Goal: Task Accomplishment & Management: Manage account settings

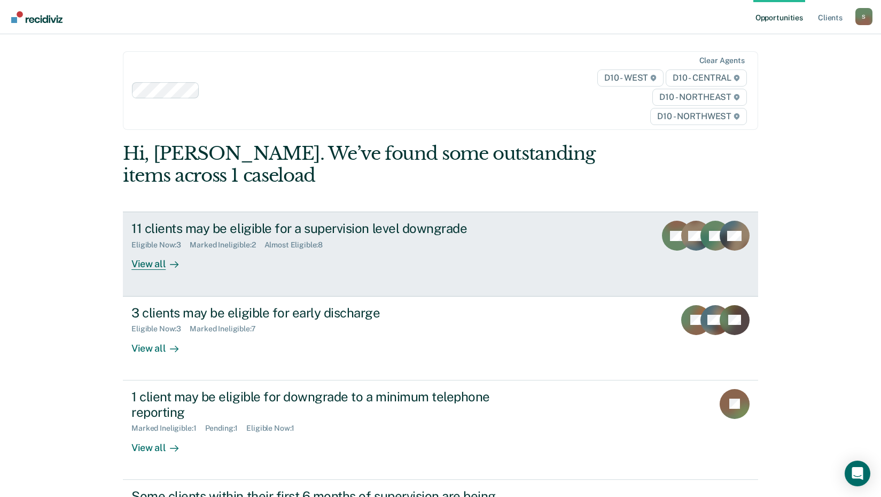
click at [150, 265] on div "View all" at bounding box center [162, 260] width 60 height 21
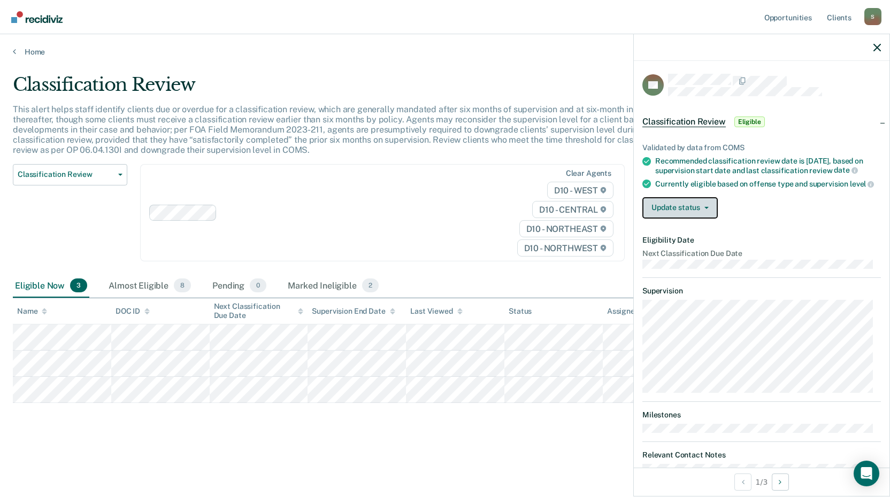
click at [684, 219] on button "Update status" at bounding box center [679, 207] width 75 height 21
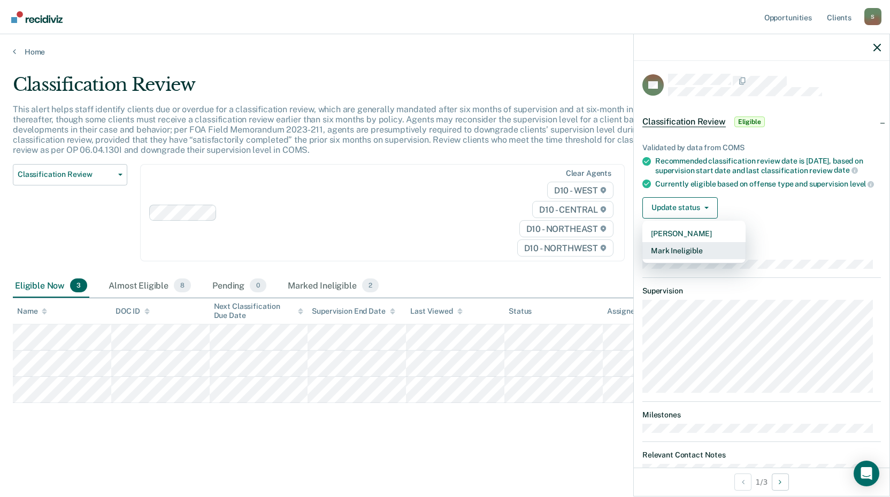
click at [684, 259] on button "Mark Ineligible" at bounding box center [693, 250] width 103 height 17
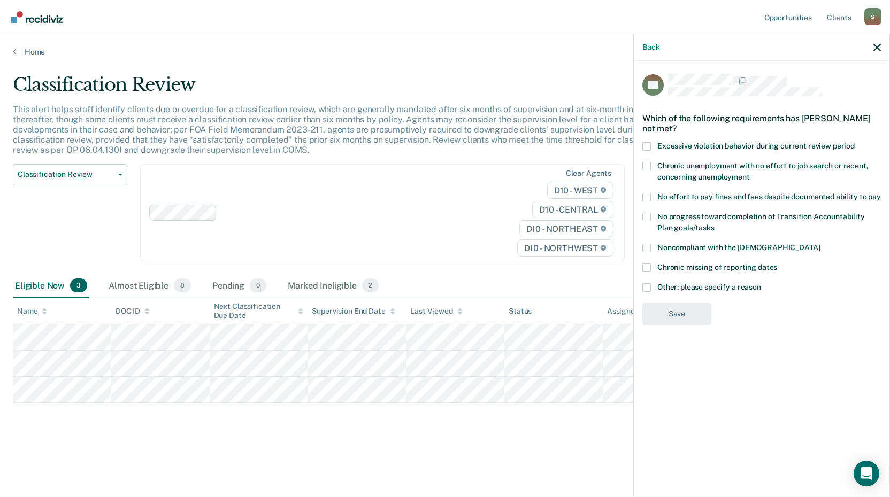
click at [648, 287] on span at bounding box center [646, 287] width 9 height 9
click at [761, 283] on input "Other: please specify a reason" at bounding box center [761, 283] width 0 height 0
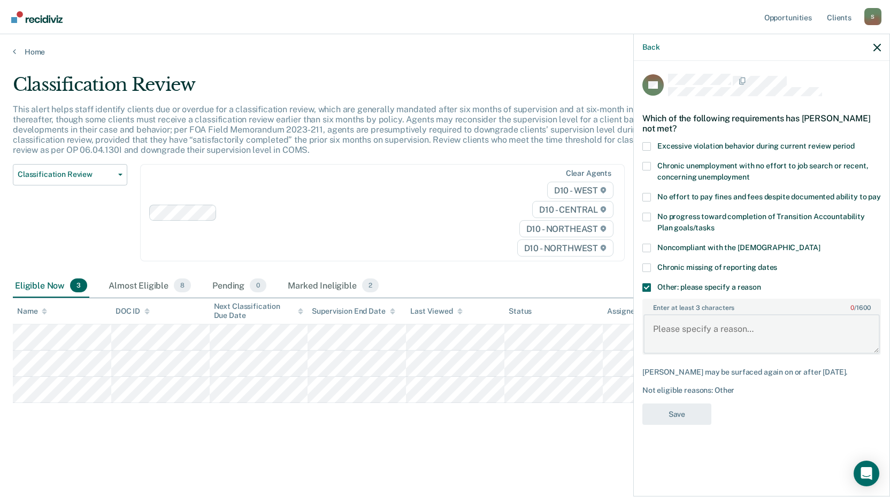
click at [726, 340] on textarea "Enter at least 3 characters 0 / 1600" at bounding box center [761, 334] width 236 height 40
type textarea "s"
type textarea "on probation for stalking"
click at [683, 410] on button "Save" at bounding box center [676, 415] width 69 height 22
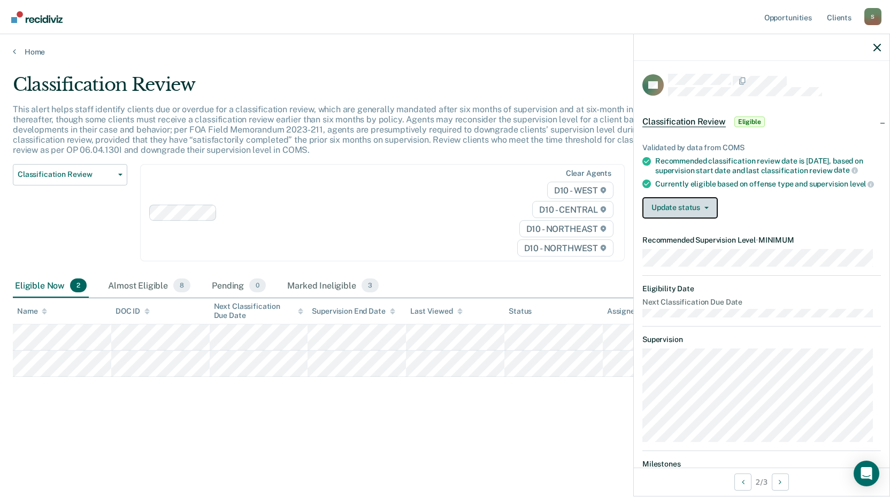
click at [704, 218] on button "Update status" at bounding box center [679, 207] width 75 height 21
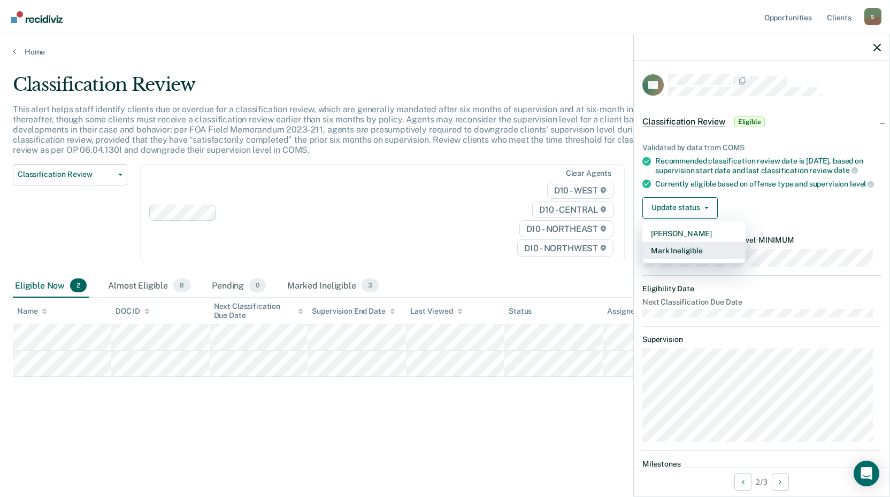
click at [691, 259] on button "Mark Ineligible" at bounding box center [693, 250] width 103 height 17
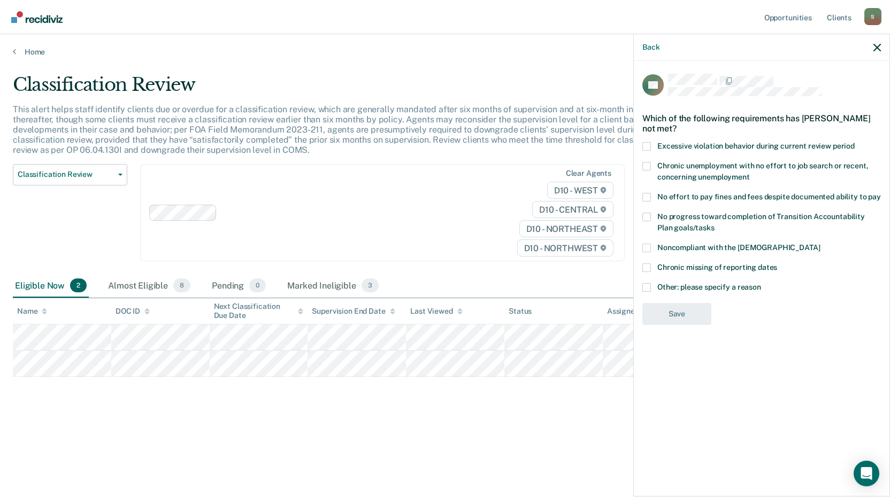
click at [647, 244] on span at bounding box center [646, 248] width 9 height 9
click at [819, 244] on input "Noncompliant with the [DEMOGRAPHIC_DATA]" at bounding box center [819, 244] width 0 height 0
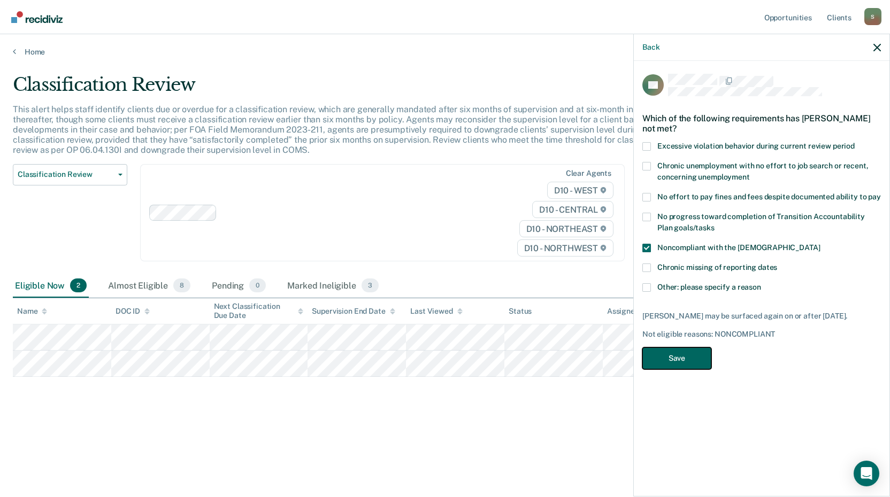
click at [671, 361] on button "Save" at bounding box center [676, 358] width 69 height 22
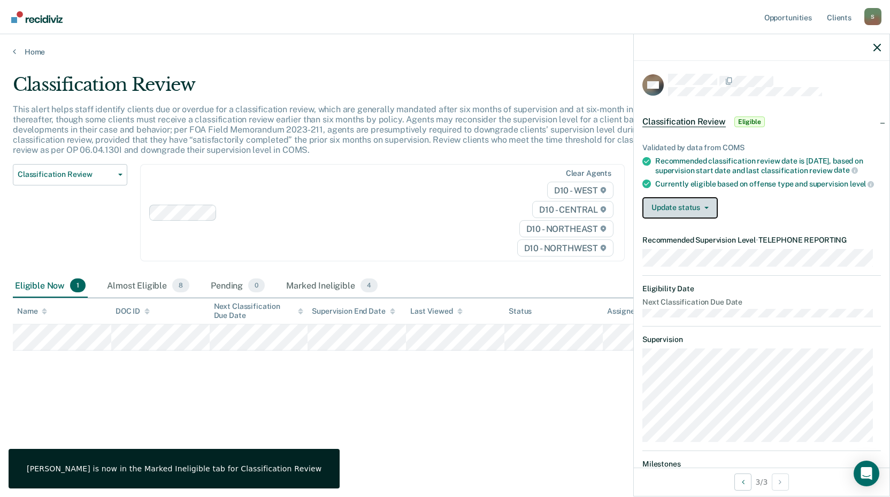
click at [683, 219] on button "Update status" at bounding box center [679, 207] width 75 height 21
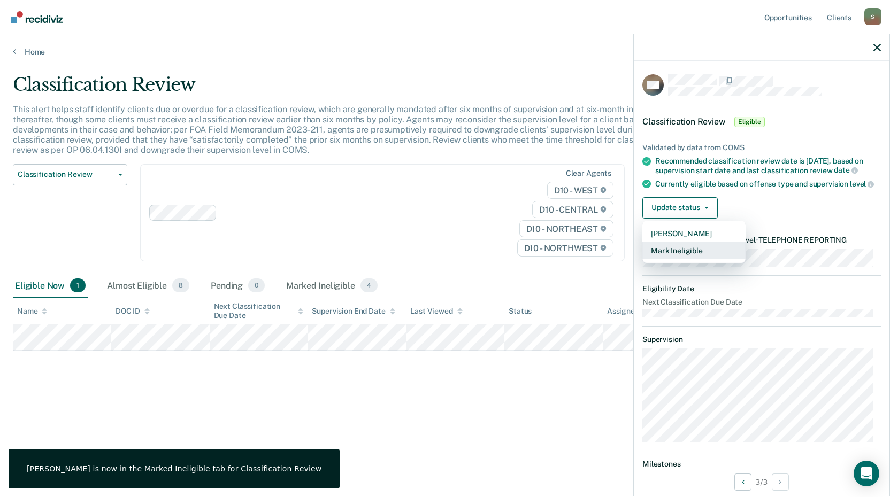
click at [683, 259] on button "Mark Ineligible" at bounding box center [693, 250] width 103 height 17
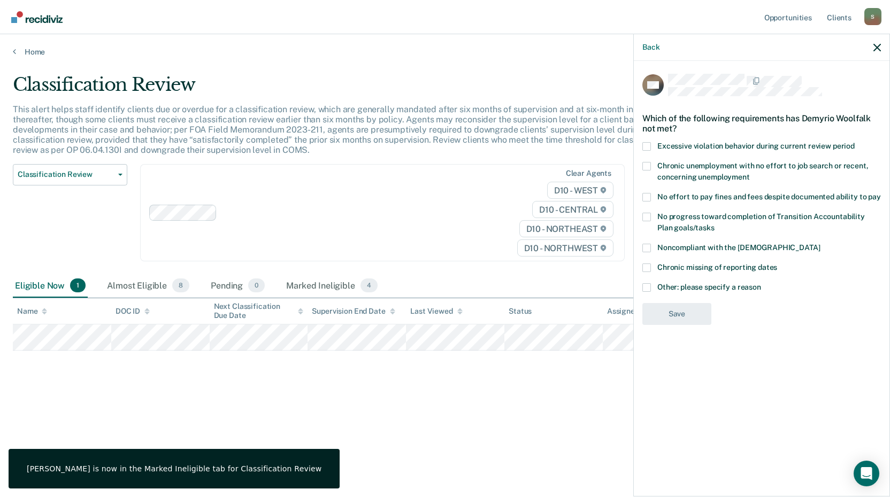
click at [647, 288] on span at bounding box center [646, 287] width 9 height 9
click at [761, 283] on input "Other: please specify a reason" at bounding box center [761, 283] width 0 height 0
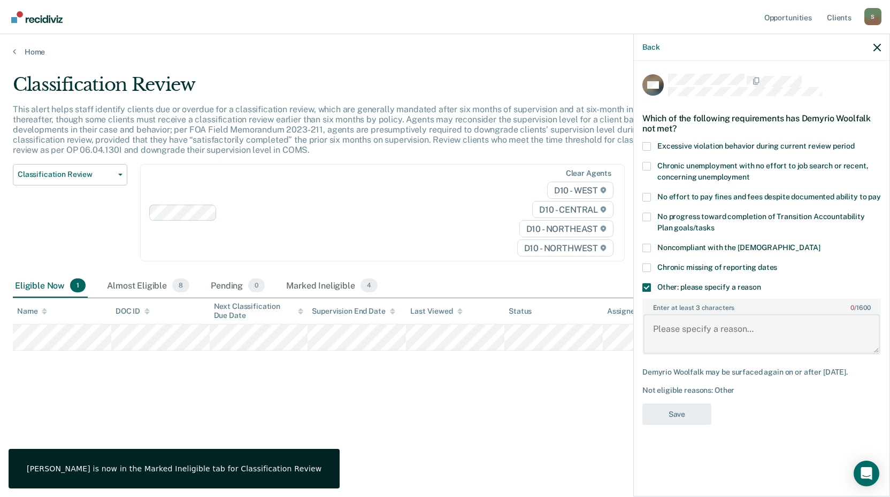
click at [705, 329] on textarea "Enter at least 3 characters 0 / 1600" at bounding box center [761, 334] width 236 height 40
type textarea "lowest sup level and just sentenced so no TRS"
click at [672, 408] on button "Save" at bounding box center [676, 415] width 69 height 22
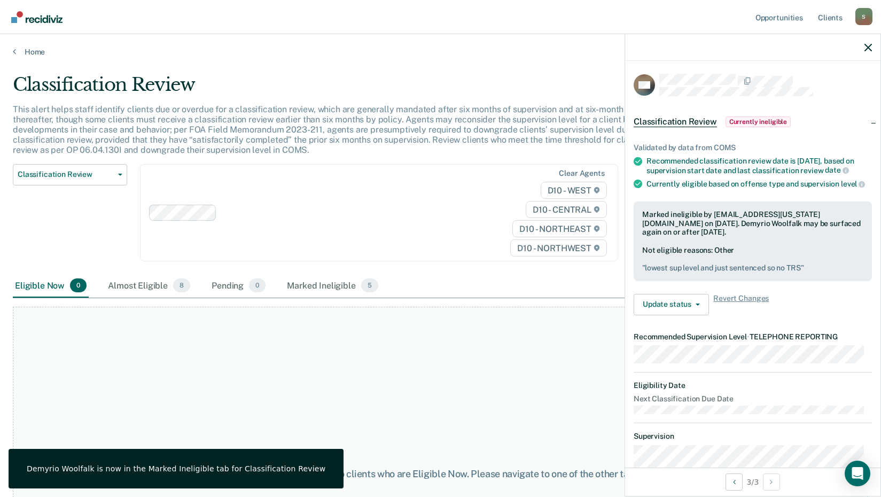
click at [23, 47] on div "Home" at bounding box center [440, 45] width 881 height 22
click at [13, 44] on div "Home" at bounding box center [440, 45] width 881 height 22
click at [13, 52] on icon at bounding box center [14, 51] width 3 height 9
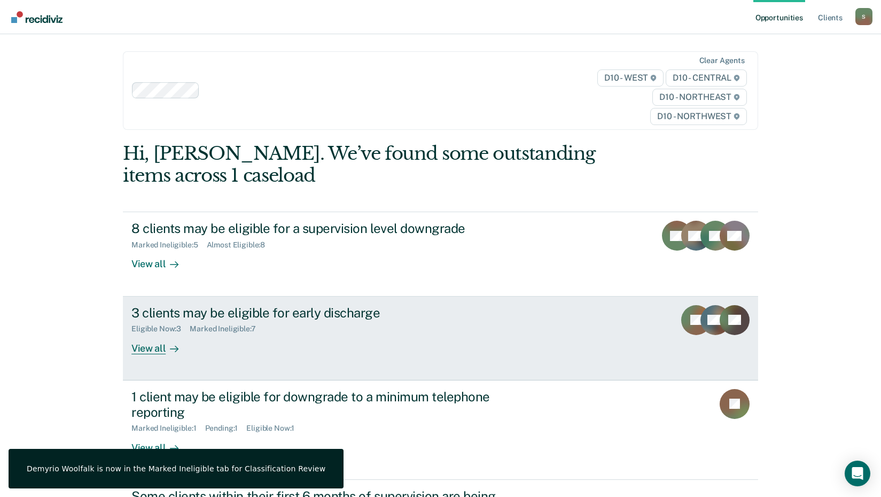
click at [145, 353] on div "View all" at bounding box center [162, 344] width 60 height 21
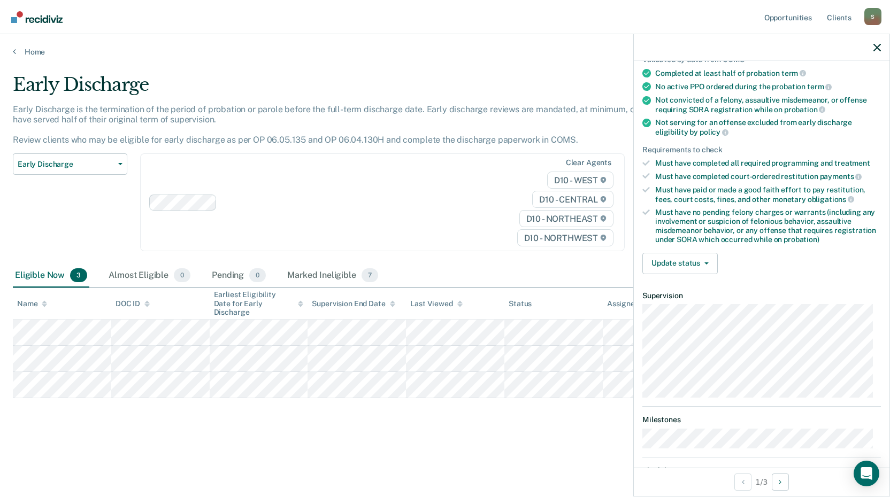
scroll to position [107, 0]
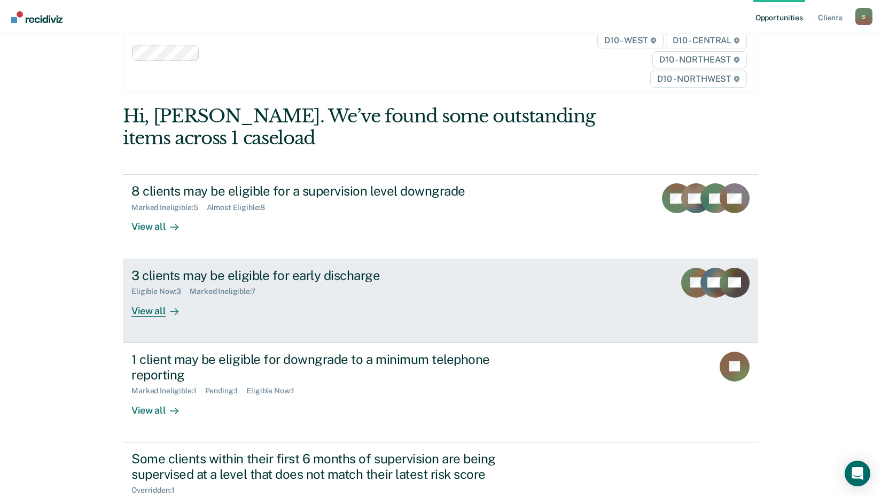
scroll to position [53, 0]
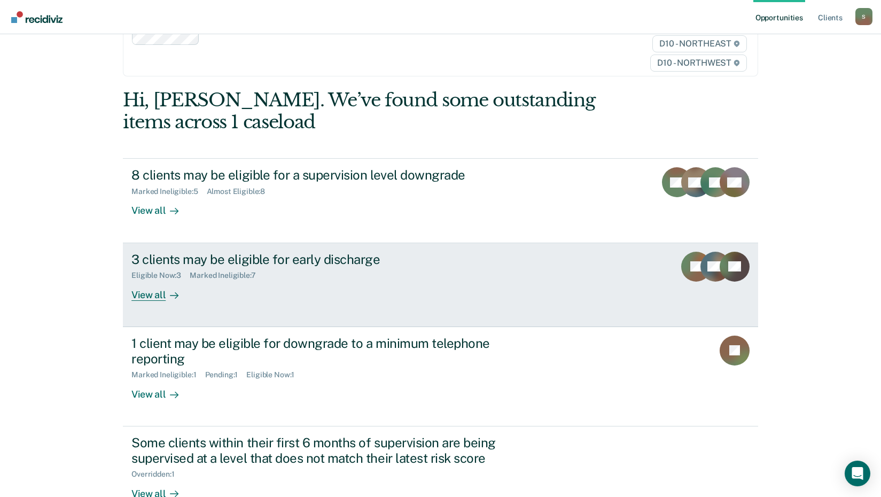
click at [171, 296] on icon at bounding box center [175, 296] width 8 height 0
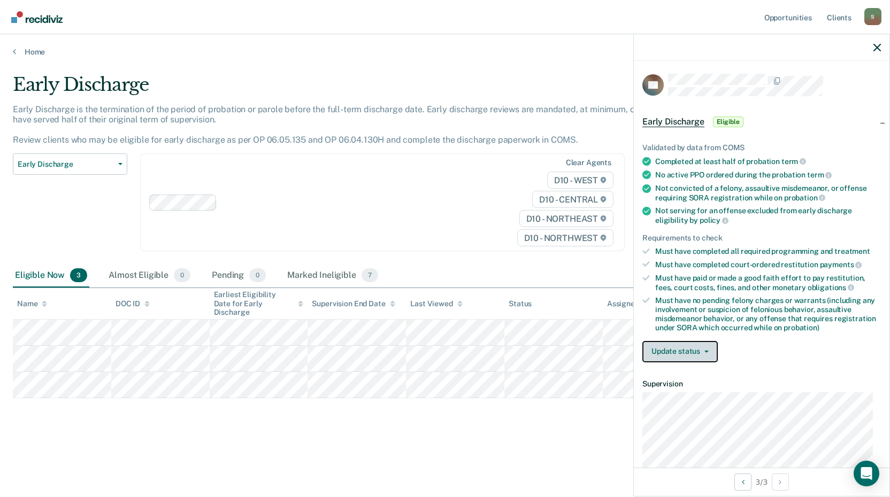
click at [684, 345] on button "Update status" at bounding box center [679, 351] width 75 height 21
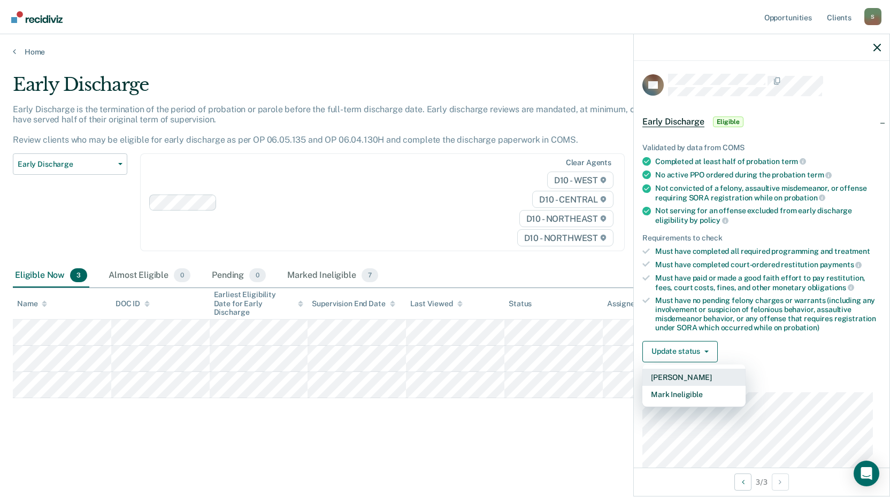
click at [690, 378] on button "[PERSON_NAME]" at bounding box center [693, 377] width 103 height 17
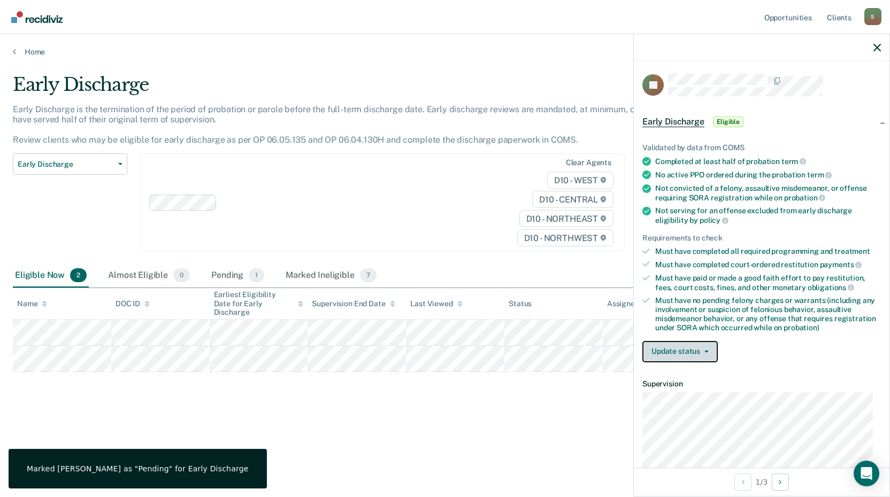
click at [692, 352] on button "Update status" at bounding box center [679, 351] width 75 height 21
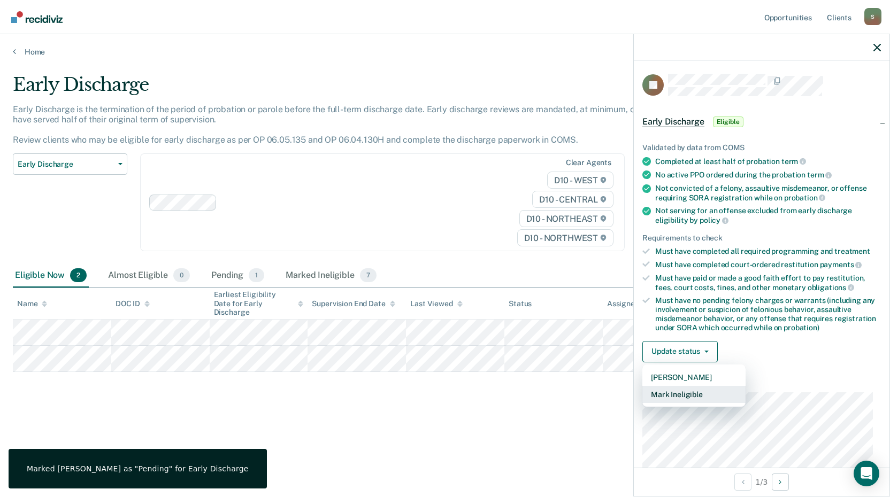
click at [698, 391] on button "Mark Ineligible" at bounding box center [693, 394] width 103 height 17
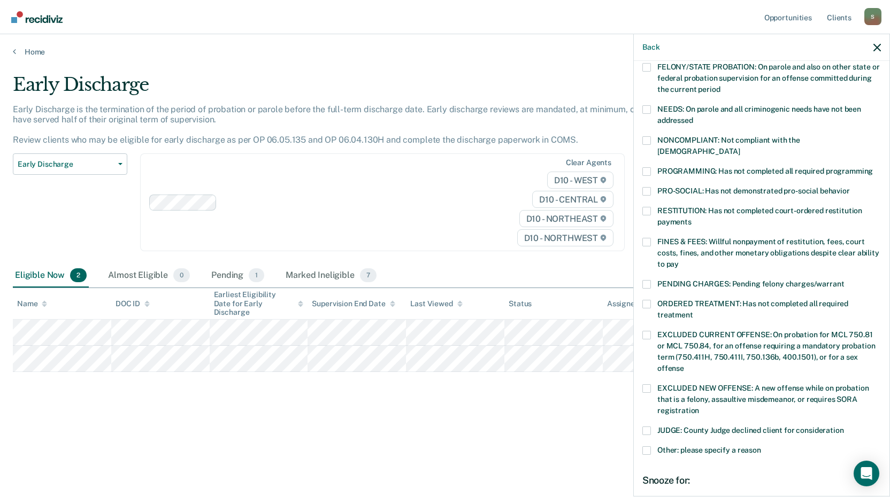
scroll to position [160, 0]
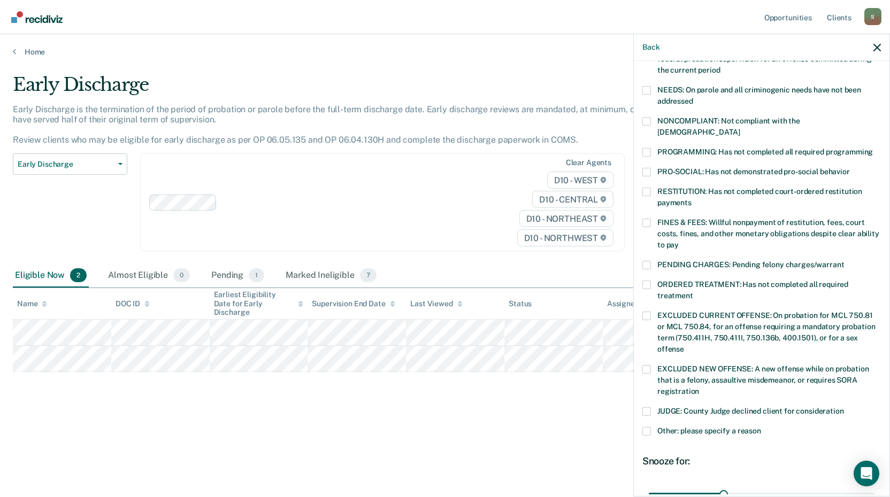
click at [646, 427] on span at bounding box center [646, 431] width 9 height 9
click at [761, 427] on input "Other: please specify a reason" at bounding box center [761, 427] width 0 height 0
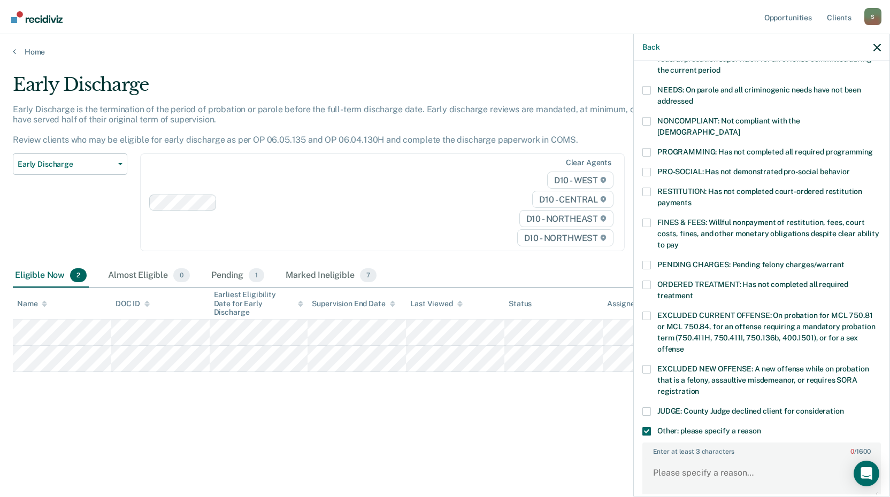
click at [649, 281] on span at bounding box center [646, 285] width 9 height 9
click at [693, 292] on input "ORDERED TREATMENT: Has not completed all required treatment" at bounding box center [693, 292] width 0 height 0
click at [643, 281] on span at bounding box center [646, 285] width 9 height 9
click at [693, 292] on input "ORDERED TREATMENT: Has not completed all required treatment" at bounding box center [693, 292] width 0 height 0
click at [685, 467] on textarea "Enter at least 3 characters 0 / 1600" at bounding box center [761, 478] width 236 height 40
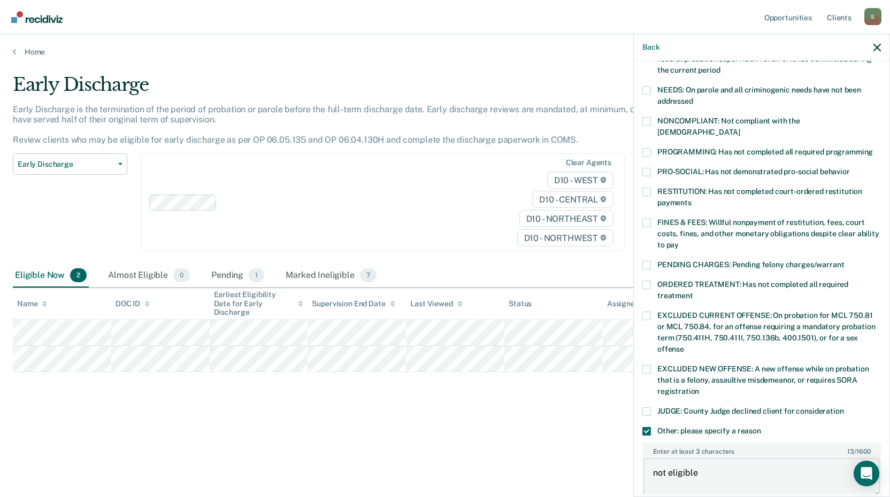
scroll to position [315, 0]
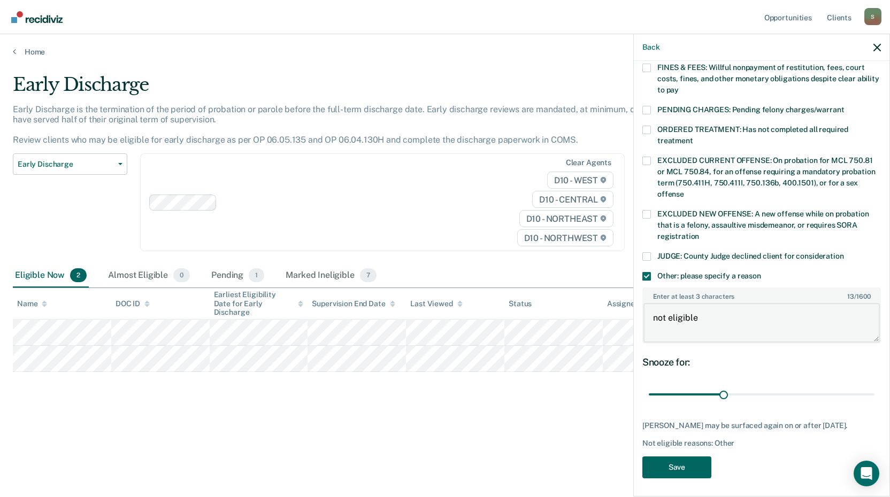
type textarea "not eligible"
click at [679, 463] on button "Save" at bounding box center [676, 468] width 69 height 22
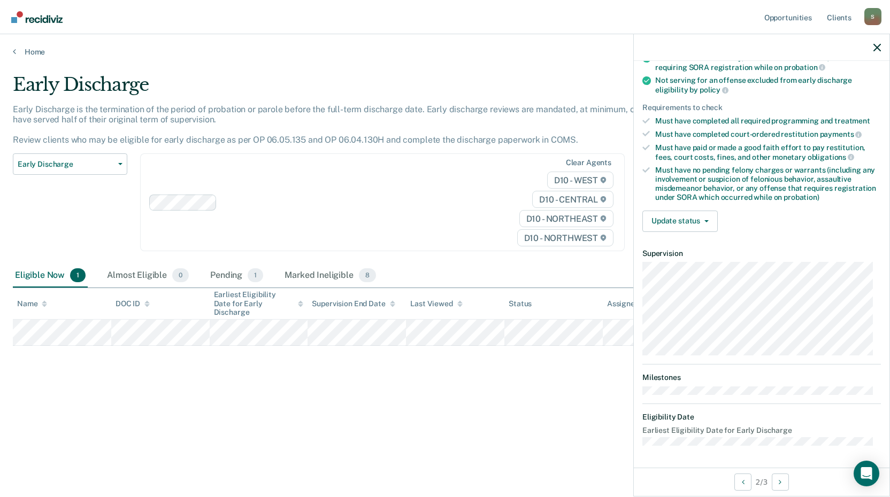
scroll to position [129, 0]
click at [679, 210] on div "Validated by data from COMS Completed at least half of probation term No active…" at bounding box center [761, 119] width 256 height 245
click at [681, 217] on button "Update status" at bounding box center [679, 222] width 75 height 21
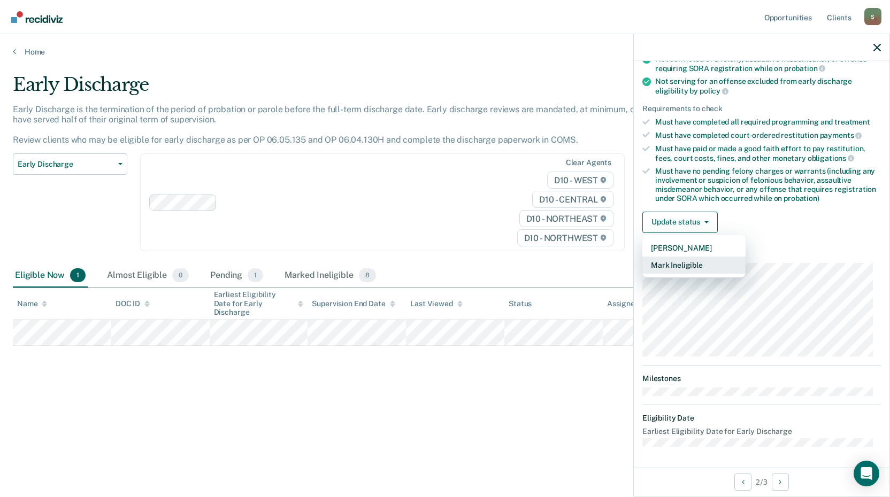
click at [686, 266] on button "Mark Ineligible" at bounding box center [693, 265] width 103 height 17
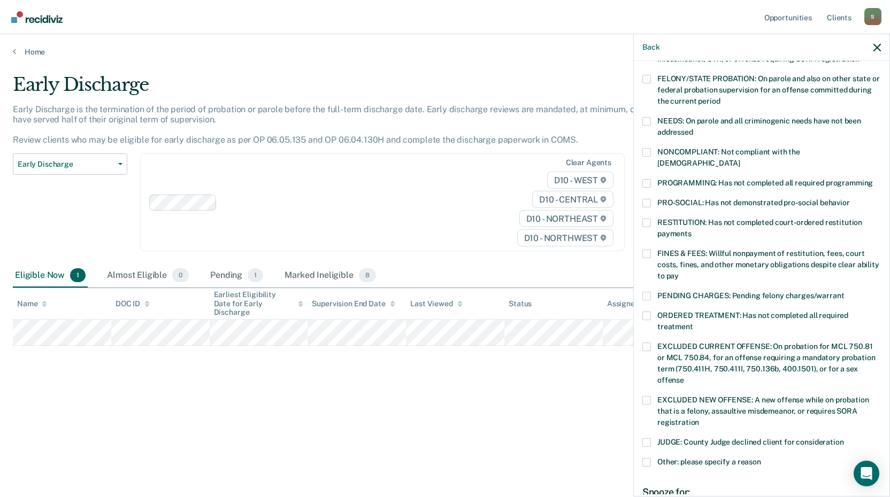
click at [647, 157] on label "NONCOMPLIANT: Not compliant with the order of supervision" at bounding box center [761, 159] width 238 height 22
click at [739, 159] on input "NONCOMPLIANT: Not compliant with the order of supervision" at bounding box center [739, 159] width 0 height 0
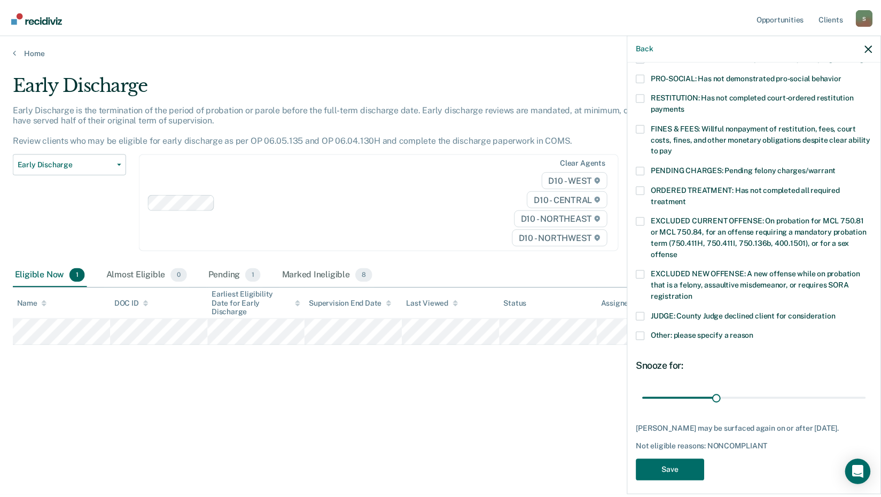
scroll to position [259, 0]
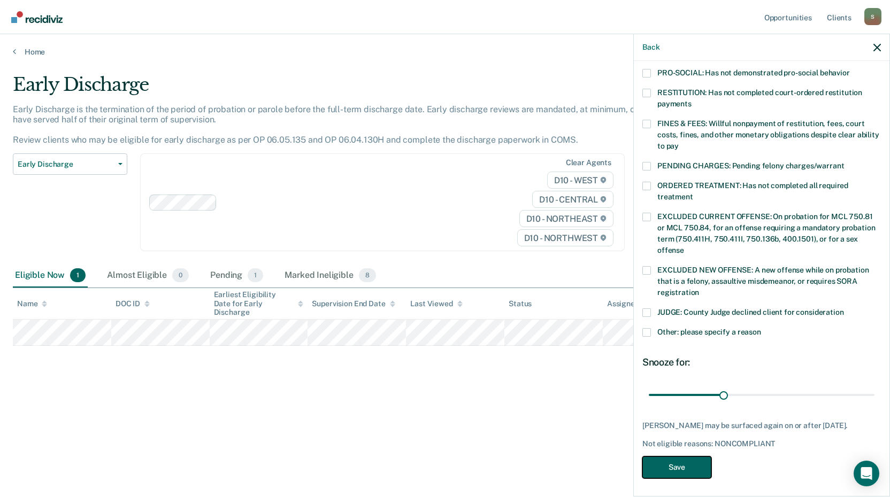
click at [694, 461] on button "Save" at bounding box center [676, 468] width 69 height 22
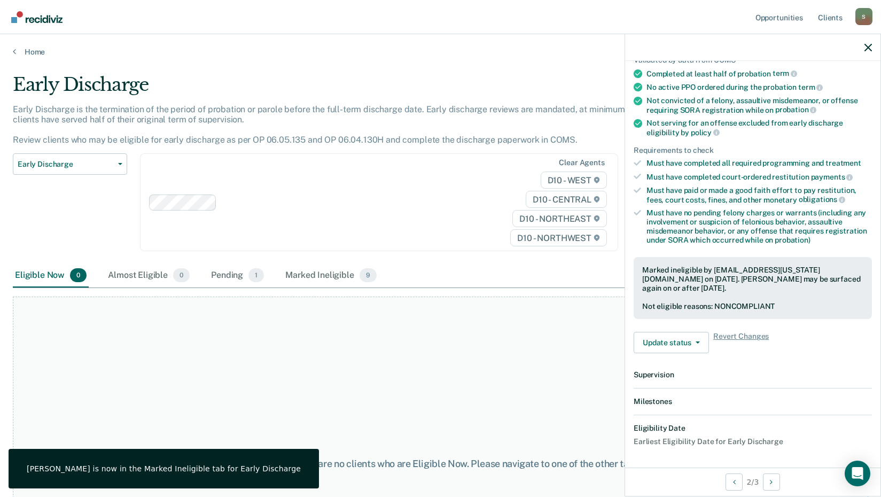
scroll to position [208, 0]
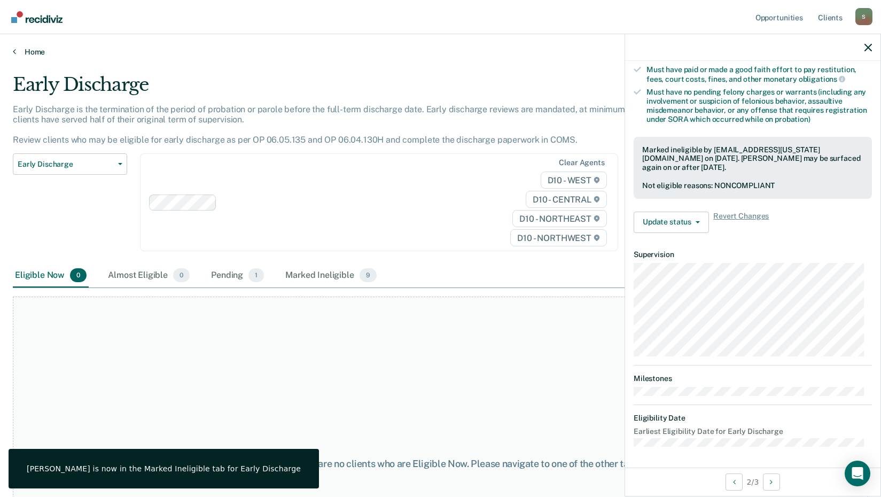
click at [19, 54] on link "Home" at bounding box center [441, 52] width 856 height 10
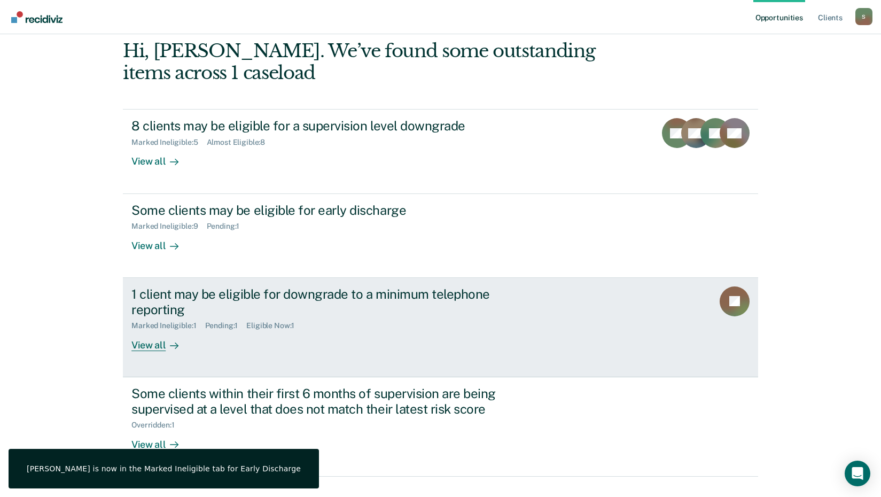
scroll to position [107, 0]
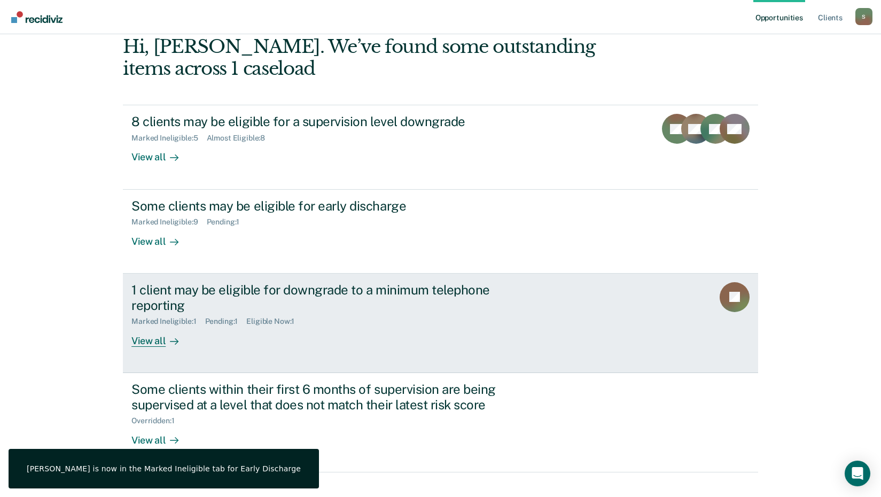
click at [153, 339] on div "View all" at bounding box center [162, 336] width 60 height 21
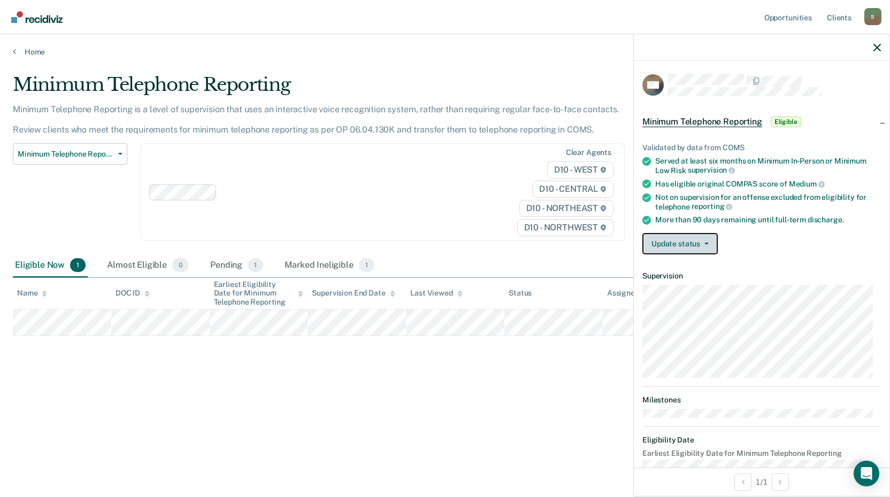
click at [665, 249] on button "Update status" at bounding box center [679, 243] width 75 height 21
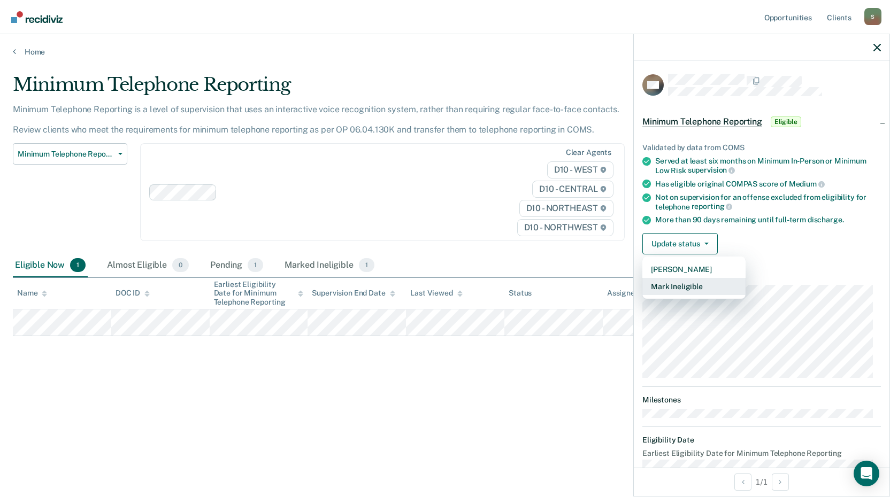
click at [684, 278] on button "Mark Ineligible" at bounding box center [693, 286] width 103 height 17
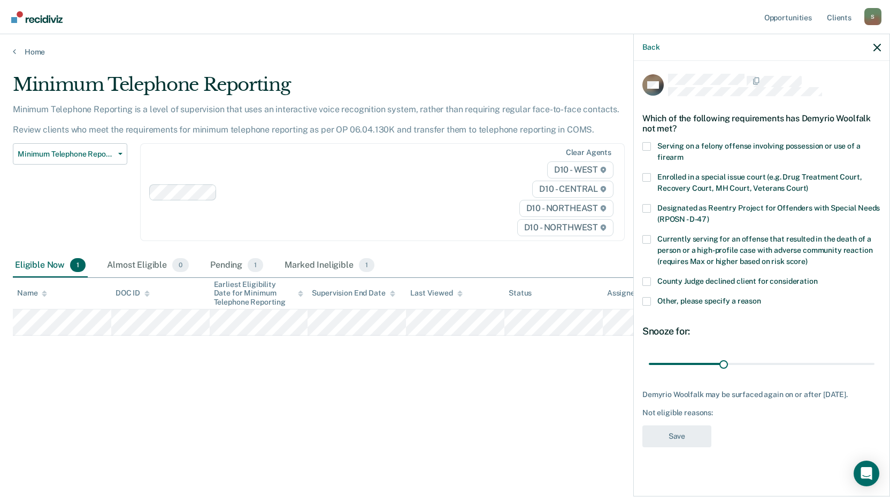
click at [646, 304] on span at bounding box center [646, 301] width 9 height 9
click at [761, 297] on input "Other, please specify a reason" at bounding box center [761, 297] width 0 height 0
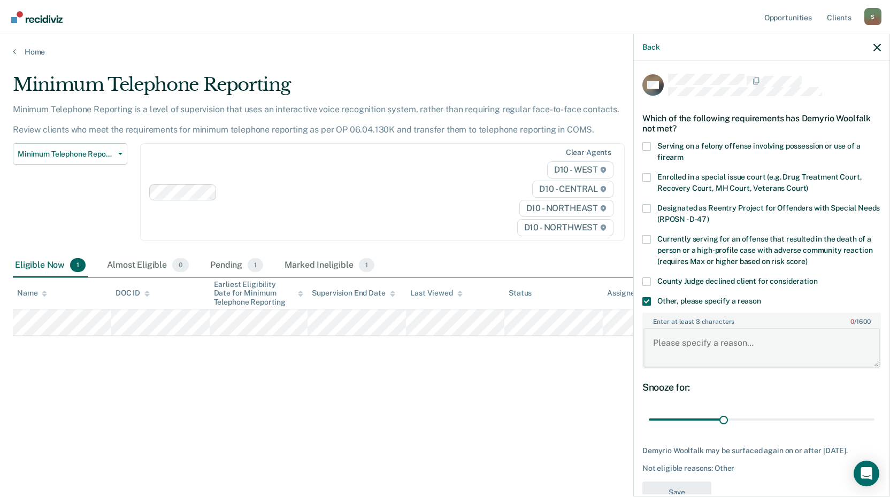
click at [689, 361] on textarea "Enter at least 3 characters 0 / 1600" at bounding box center [761, 348] width 236 height 40
type textarea "n"
type textarea "just sentenced to prob"
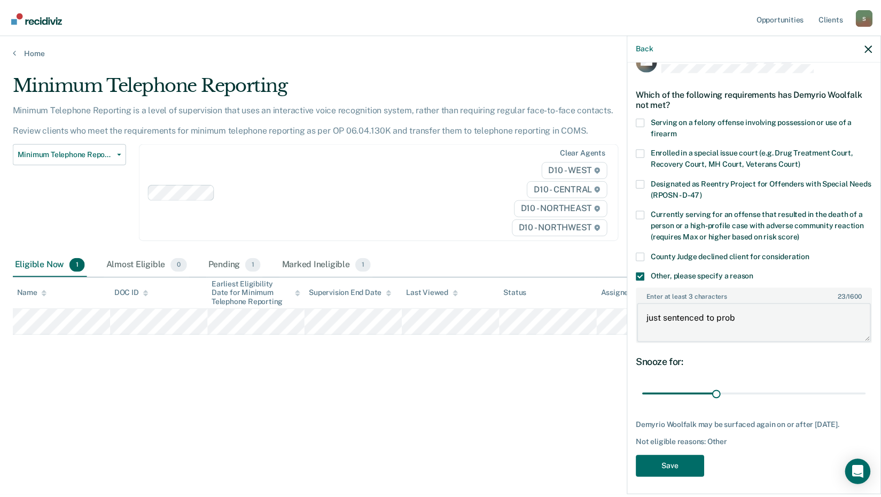
scroll to position [36, 0]
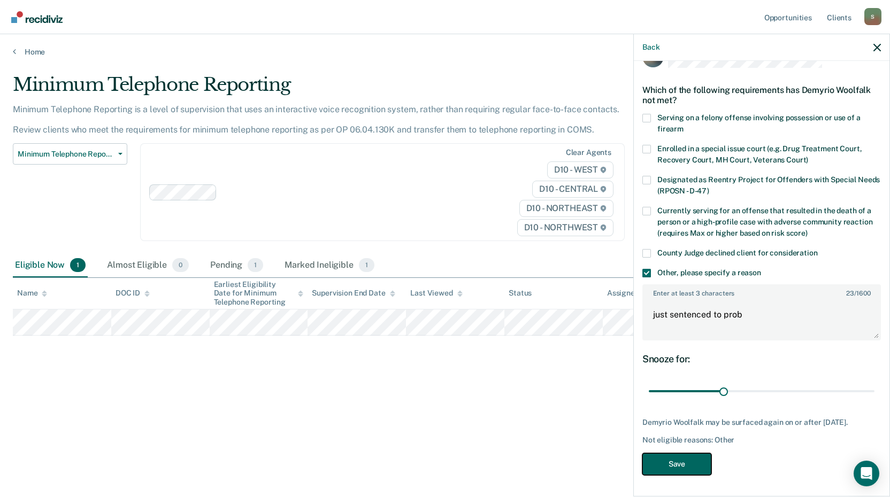
click at [674, 460] on button "Save" at bounding box center [676, 464] width 69 height 22
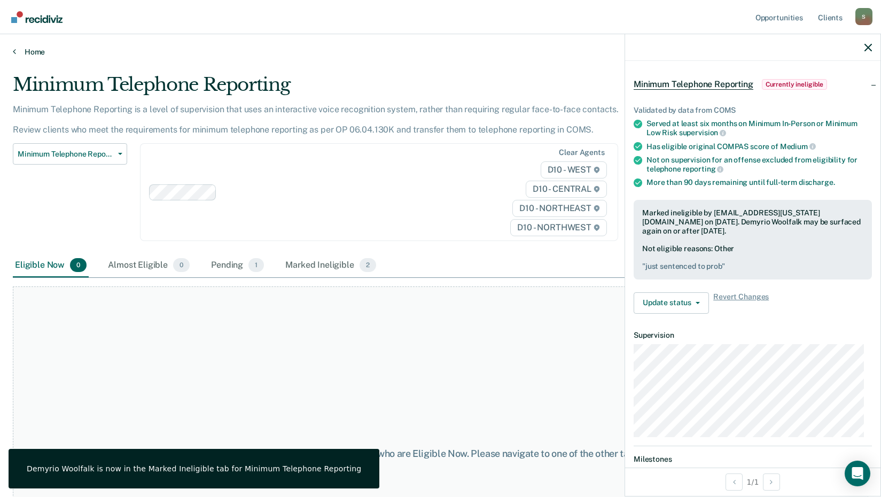
click at [24, 52] on link "Home" at bounding box center [441, 52] width 856 height 10
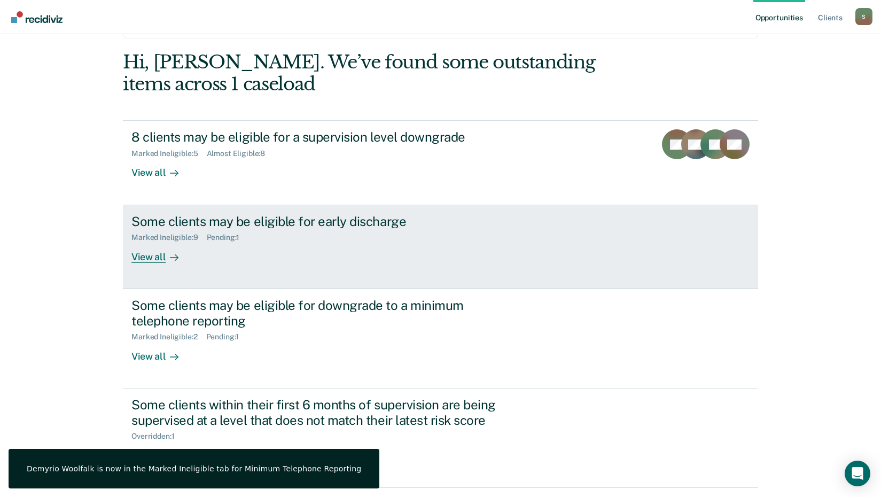
scroll to position [148, 0]
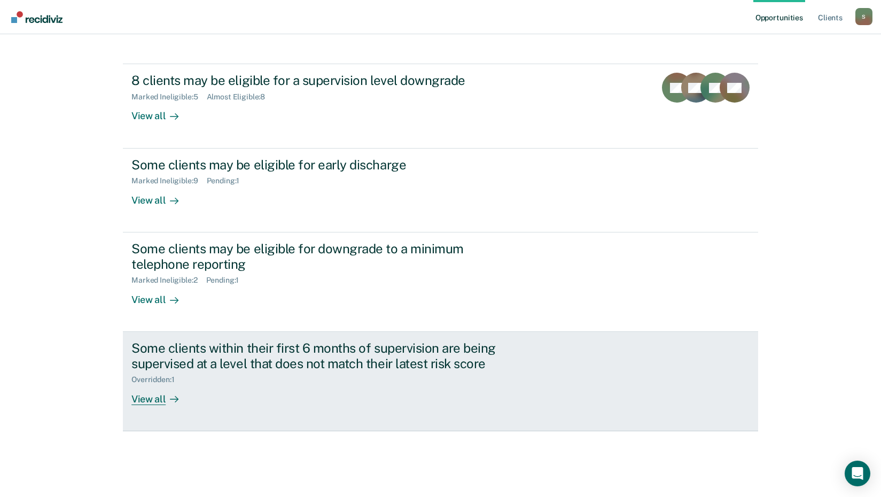
click at [166, 400] on div at bounding box center [172, 399] width 13 height 12
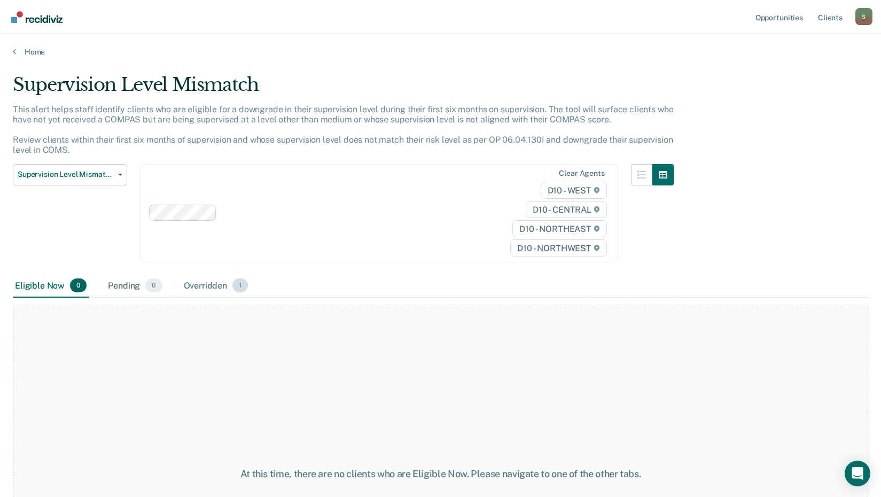
click at [192, 290] on div "Overridden 1" at bounding box center [216, 286] width 69 height 24
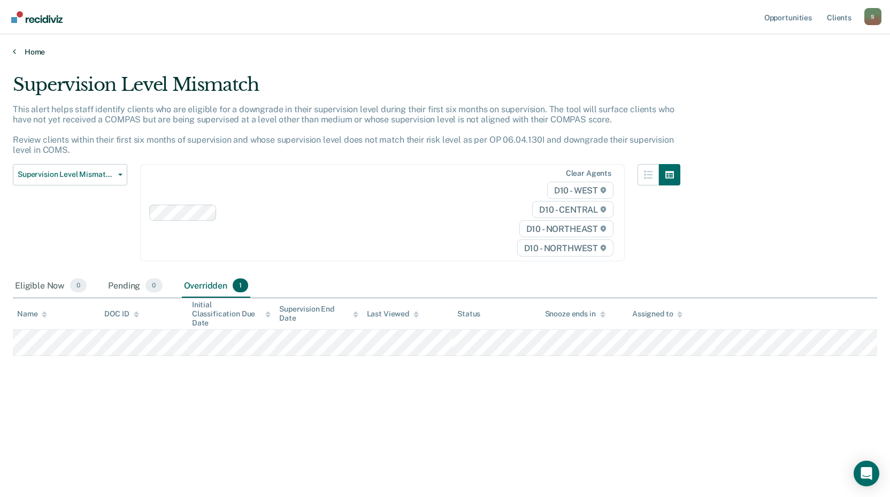
click at [19, 54] on link "Home" at bounding box center [445, 52] width 864 height 10
